Goal: Navigation & Orientation: Find specific page/section

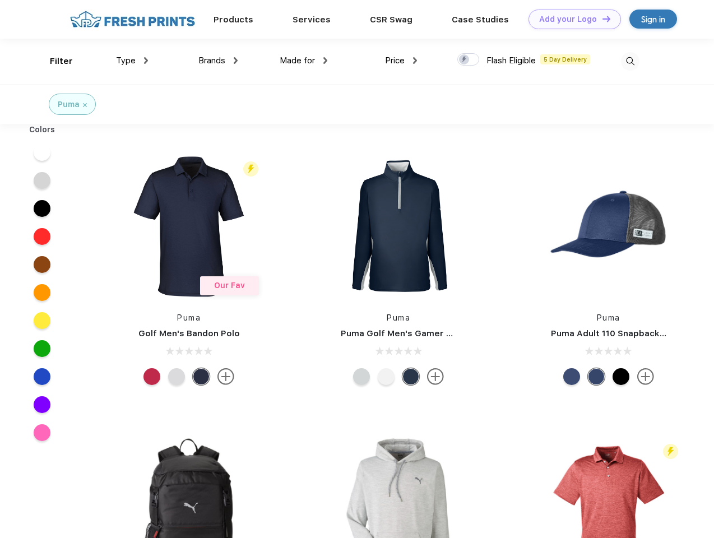
click at [571, 19] on link "Add your Logo Design Tool" at bounding box center [575, 20] width 92 height 20
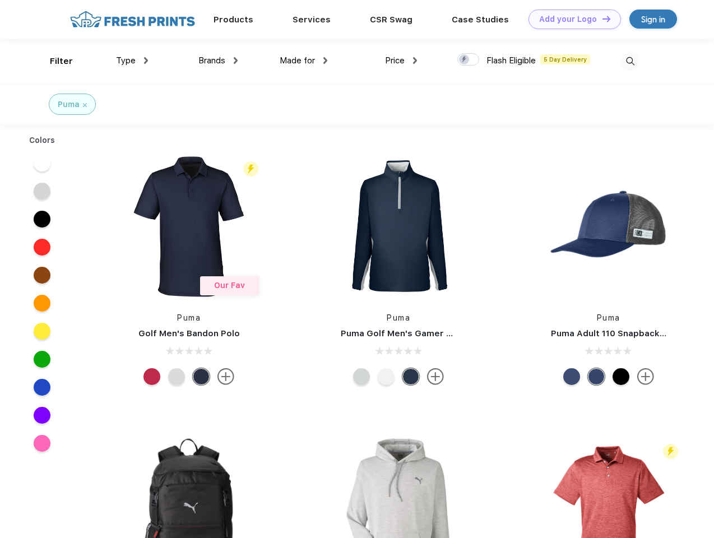
click at [0, 0] on div "Design Tool" at bounding box center [0, 0] width 0 height 0
click at [601, 18] on link "Add your Logo Design Tool" at bounding box center [575, 20] width 92 height 20
click at [54, 61] on div "Filter" at bounding box center [61, 61] width 23 height 13
click at [132, 61] on span "Type" at bounding box center [126, 60] width 20 height 10
click at [218, 61] on span "Brands" at bounding box center [211, 60] width 27 height 10
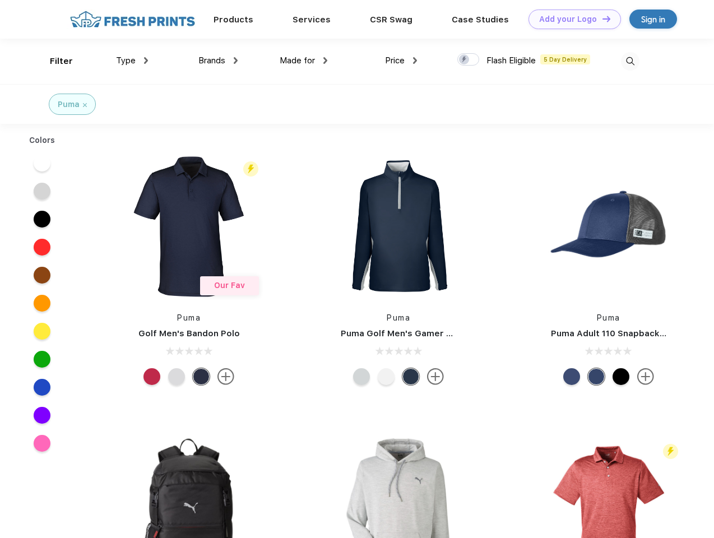
click at [304, 61] on span "Made for" at bounding box center [297, 60] width 35 height 10
click at [401, 61] on span "Price" at bounding box center [395, 60] width 20 height 10
click at [469, 60] on div at bounding box center [468, 59] width 22 height 12
click at [465, 60] on input "checkbox" at bounding box center [460, 56] width 7 height 7
click at [630, 61] on img at bounding box center [630, 61] width 18 height 18
